Goal: Transaction & Acquisition: Purchase product/service

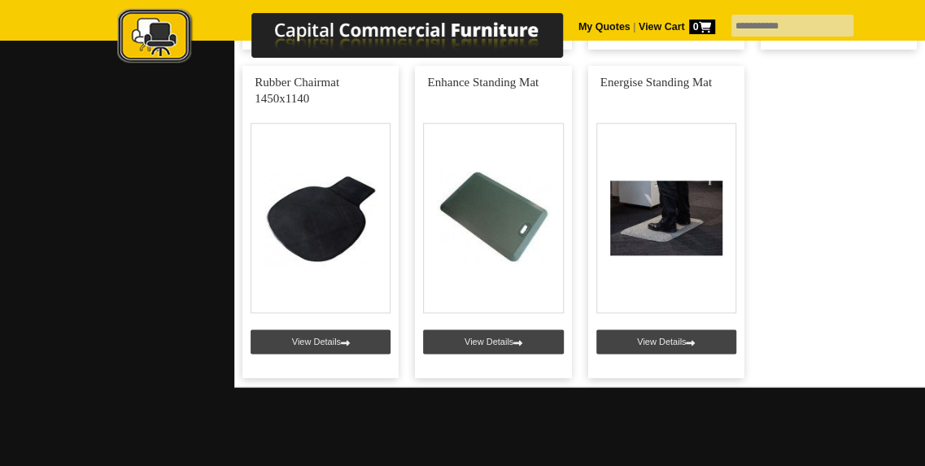
scroll to position [731, 0]
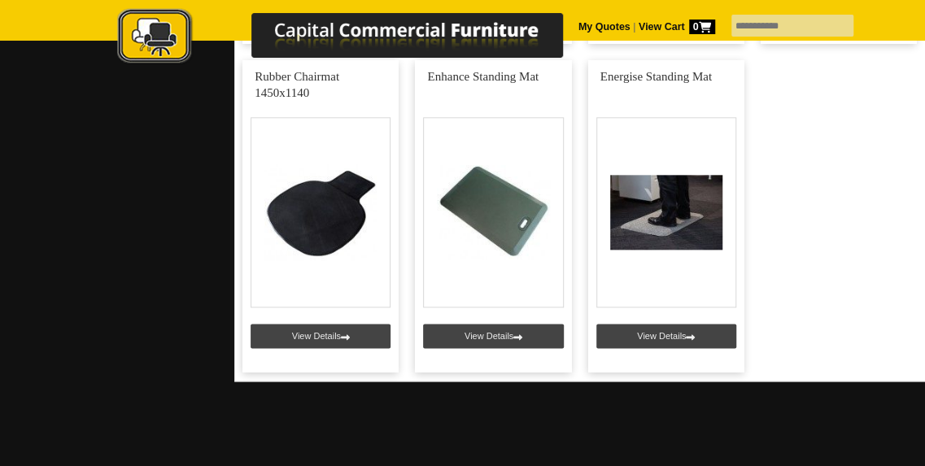
click at [307, 232] on link at bounding box center [320, 216] width 156 height 312
